Goal: Information Seeking & Learning: Learn about a topic

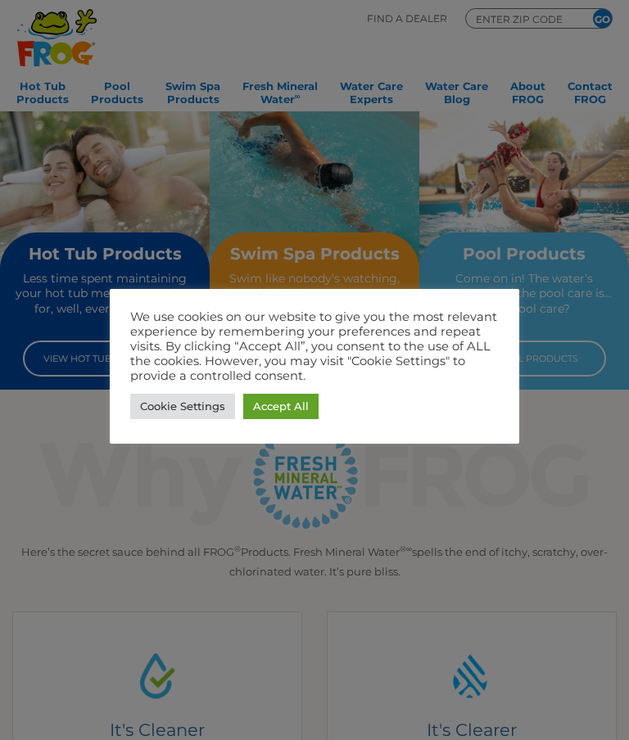
click at [170, 403] on link "Cookie Settings" at bounding box center [182, 406] width 105 height 25
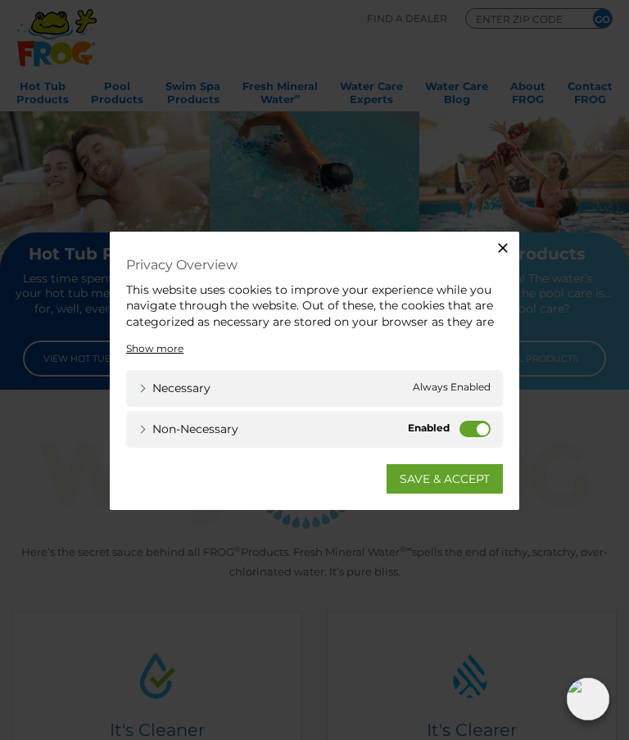
click at [471, 425] on label "Non-necessary" at bounding box center [474, 428] width 31 height 16
click at [0, 0] on input "Non-necessary" at bounding box center [0, 0] width 0 height 0
click at [464, 482] on link "SAVE & ACCEPT" at bounding box center [445, 478] width 116 height 29
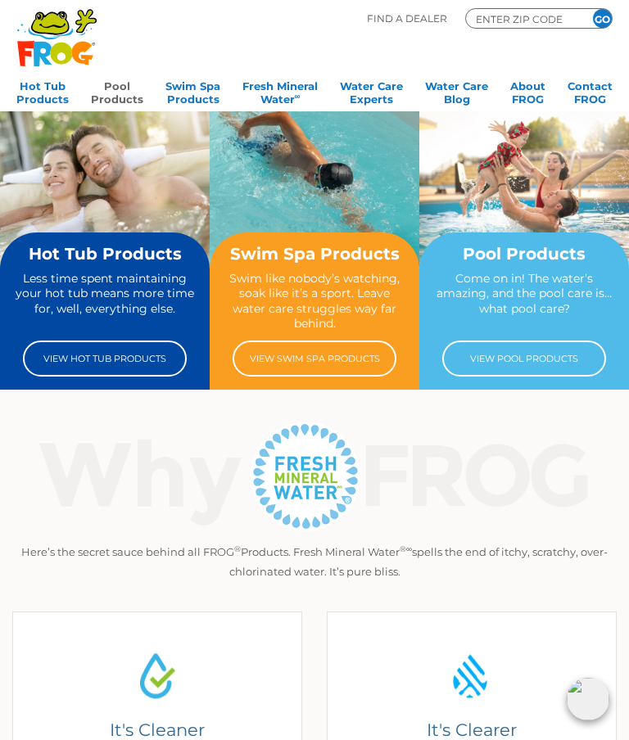
click at [123, 92] on link "Pool Products" at bounding box center [117, 91] width 52 height 33
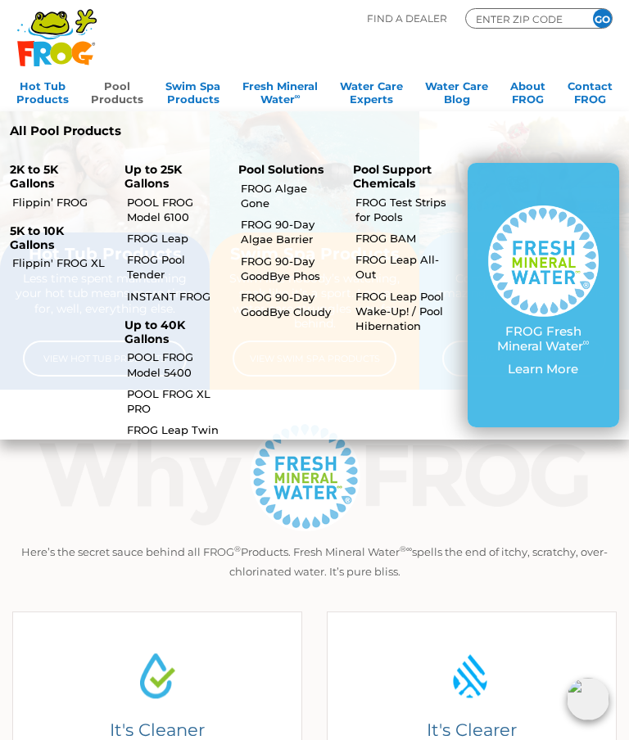
click at [54, 262] on link "Flippin' FROG XL" at bounding box center [61, 263] width 98 height 15
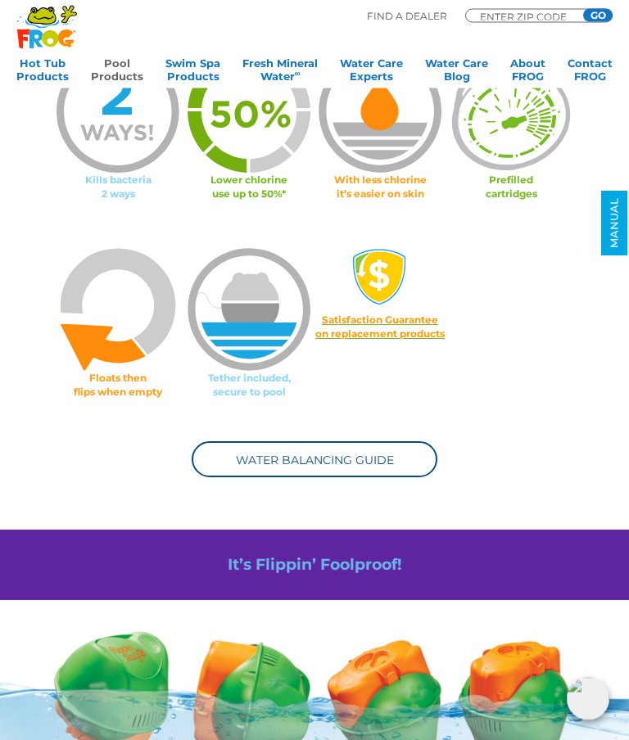
scroll to position [894, 0]
click at [401, 456] on link "Water Balancing Guide" at bounding box center [315, 459] width 246 height 36
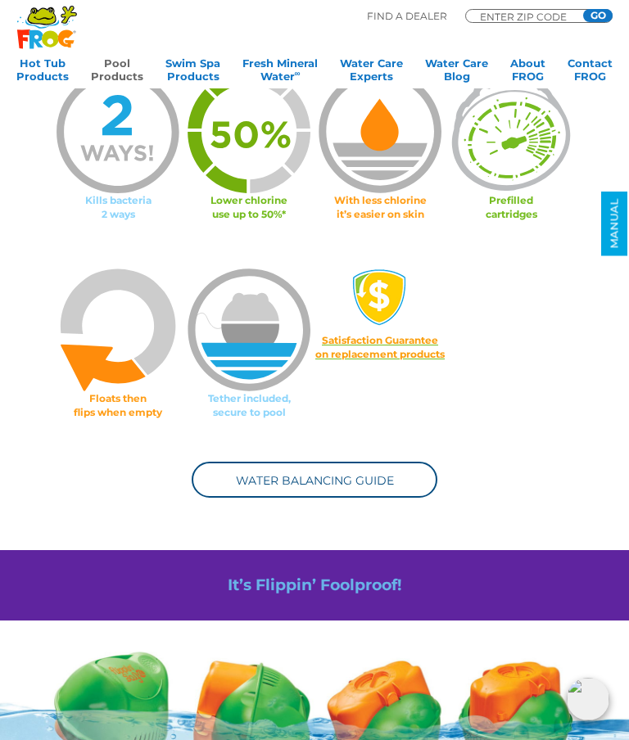
scroll to position [873, 0]
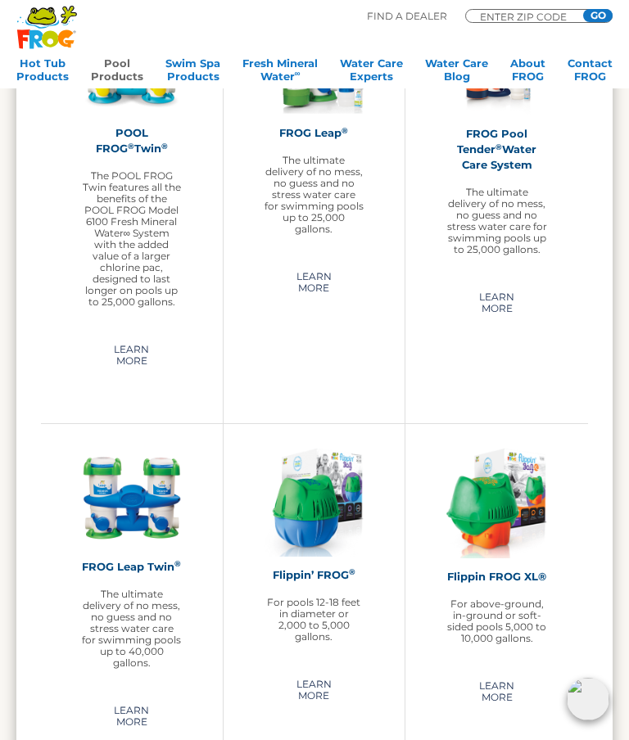
scroll to position [2294, 0]
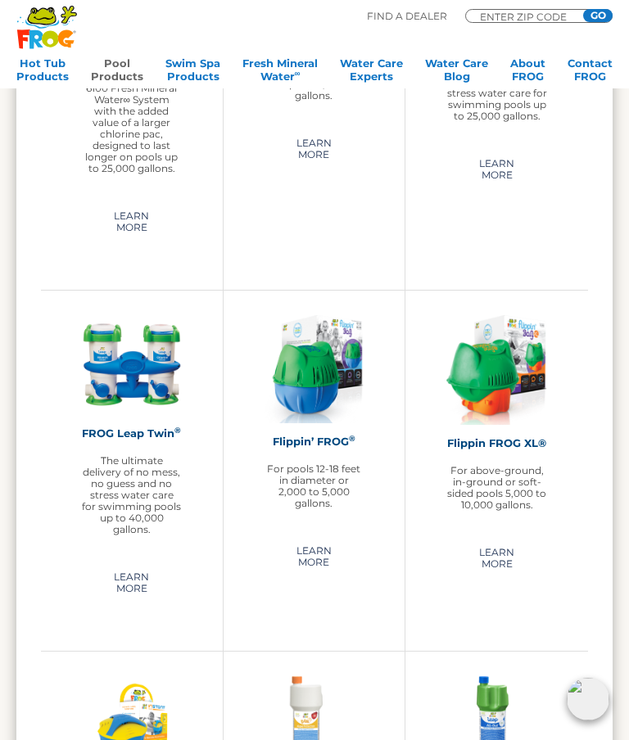
click at [504, 540] on link "Learn More" at bounding box center [496, 559] width 101 height 38
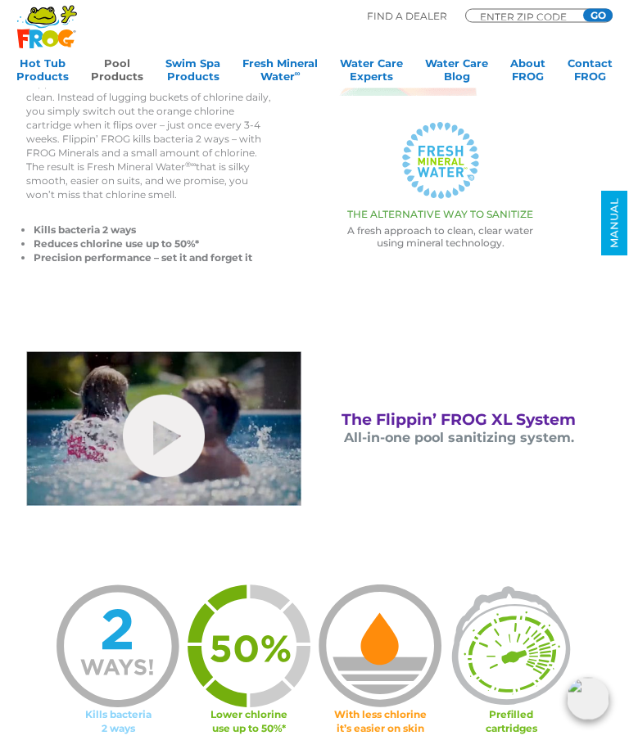
scroll to position [361, 0]
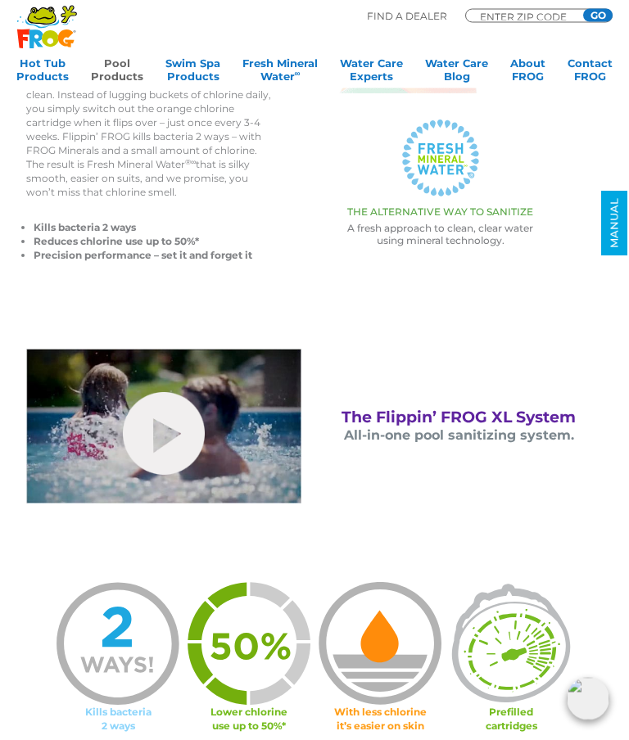
click at [158, 429] on link "hide-me" at bounding box center [164, 434] width 82 height 83
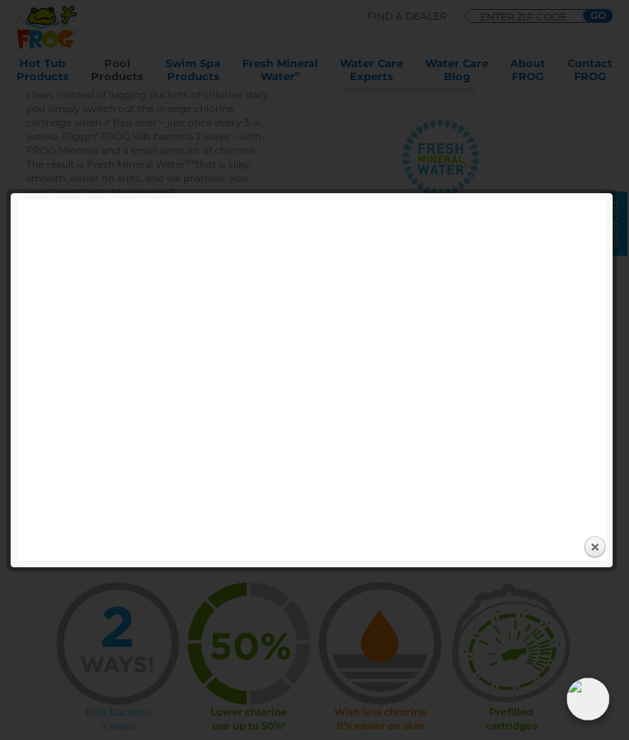
click at [588, 548] on link "Close" at bounding box center [594, 548] width 25 height 25
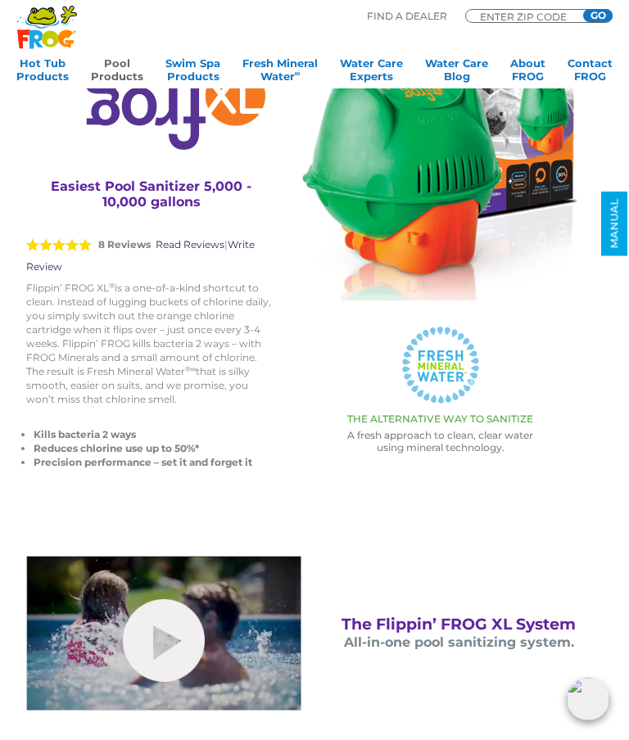
scroll to position [0, 0]
